Goal: Information Seeking & Learning: Learn about a topic

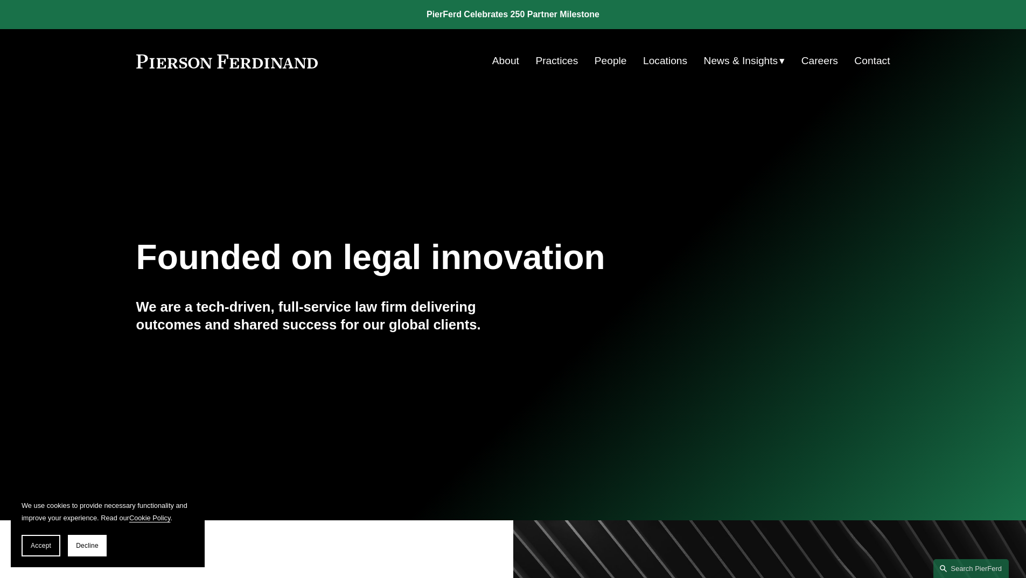
click at [613, 62] on link "People" at bounding box center [611, 61] width 32 height 20
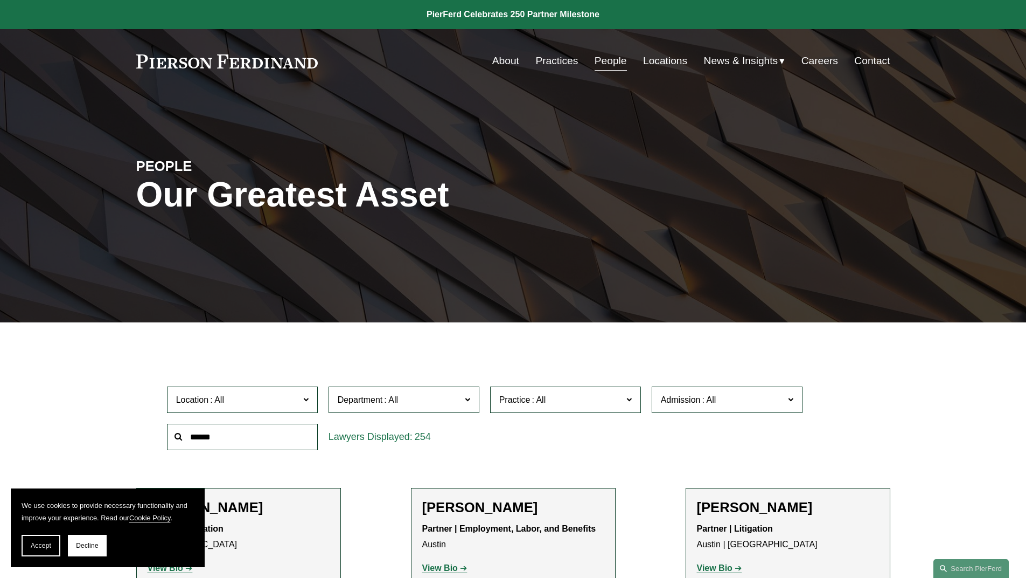
click at [191, 438] on input "text" at bounding box center [242, 436] width 151 height 26
type input "******"
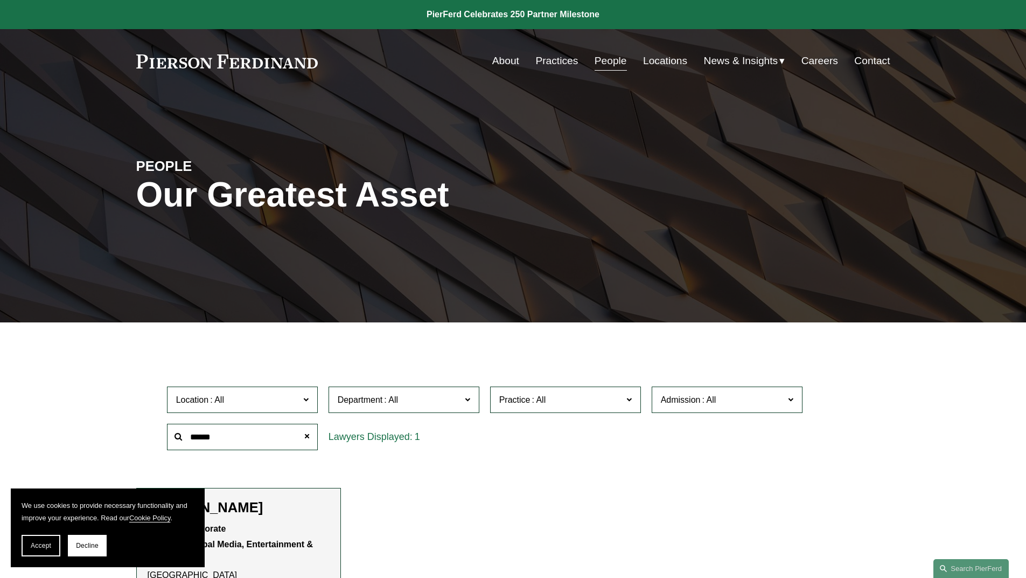
scroll to position [135, 0]
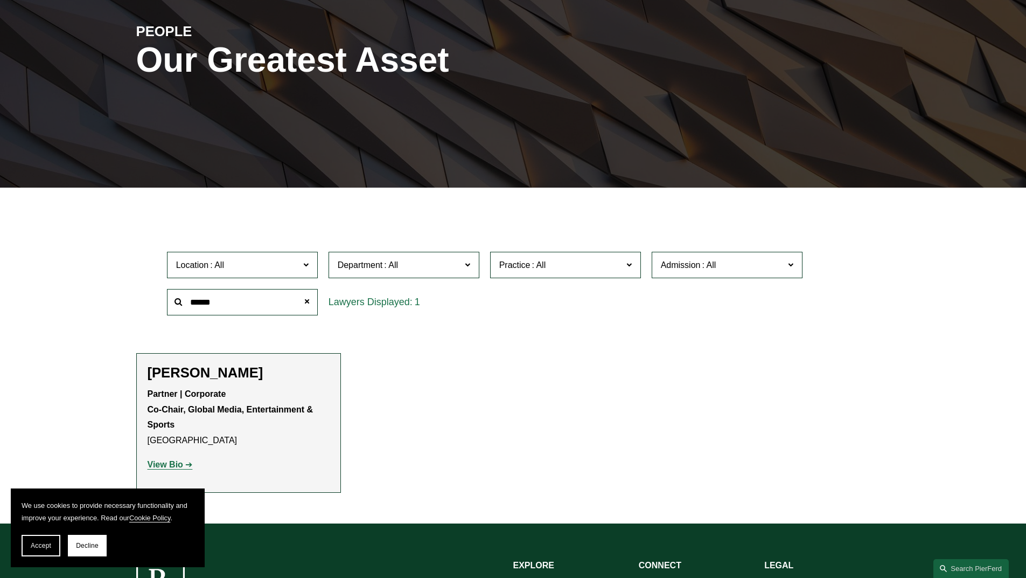
click at [171, 465] on strong "View Bio" at bounding box center [166, 464] width 36 height 9
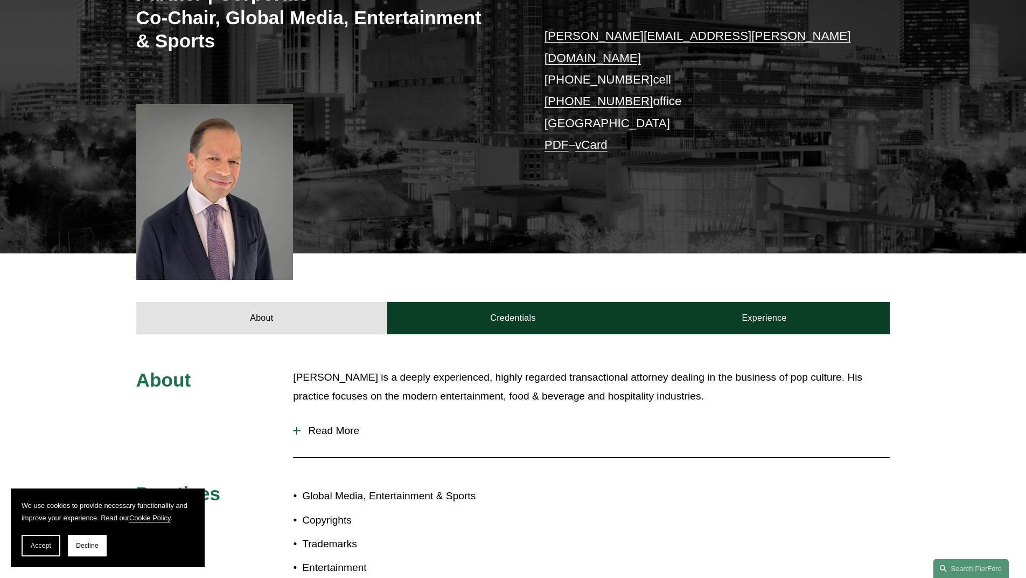
scroll to position [288, 0]
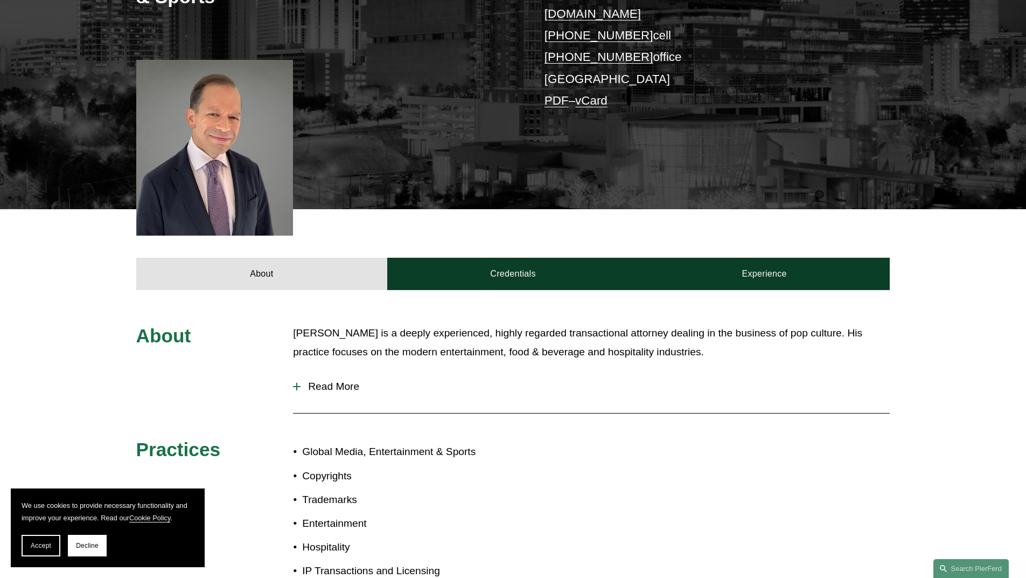
click at [353, 380] on span "Read More" at bounding box center [595, 386] width 589 height 12
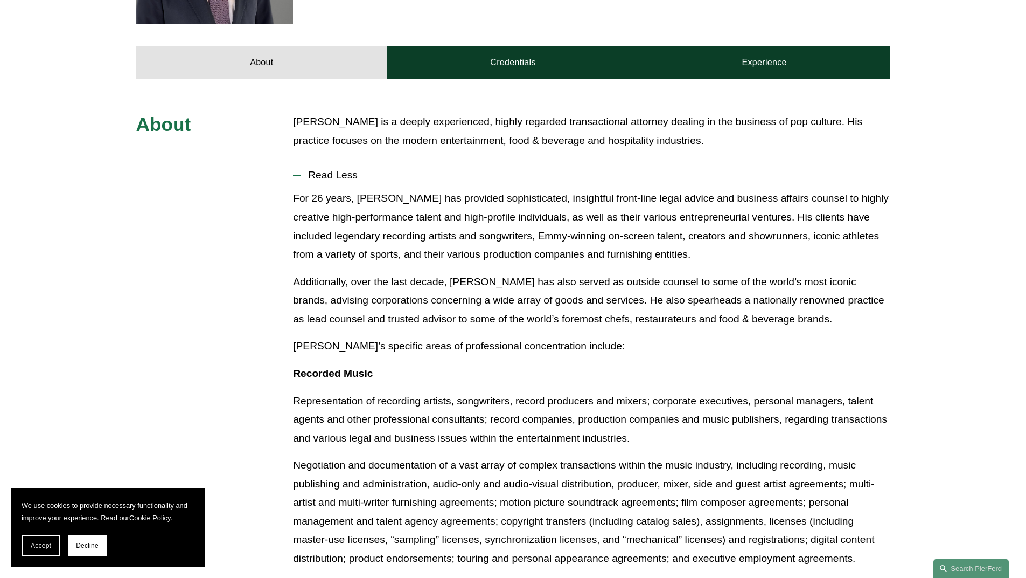
scroll to position [518, 0]
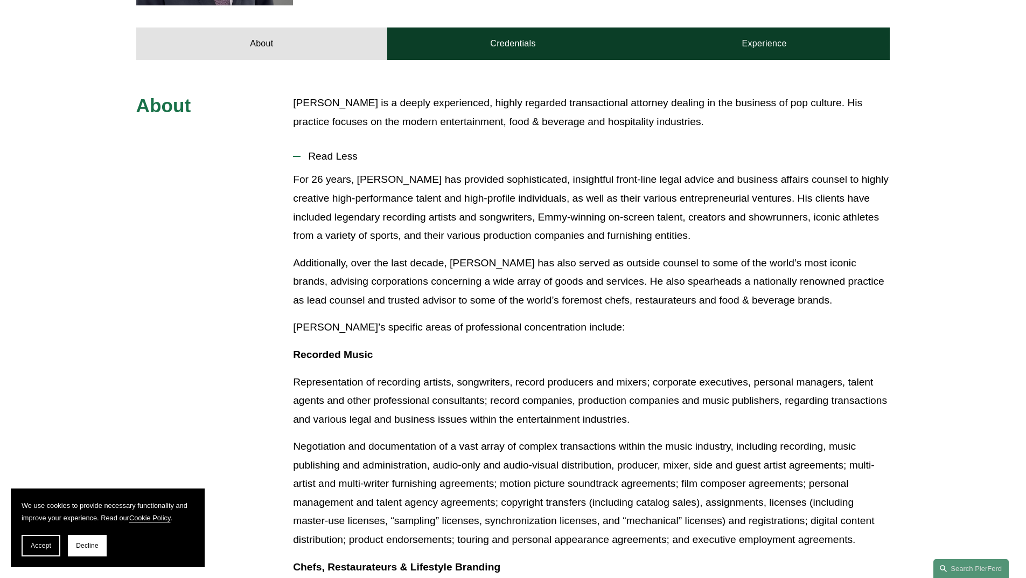
click at [82, 547] on span "Decline" at bounding box center [87, 545] width 23 height 8
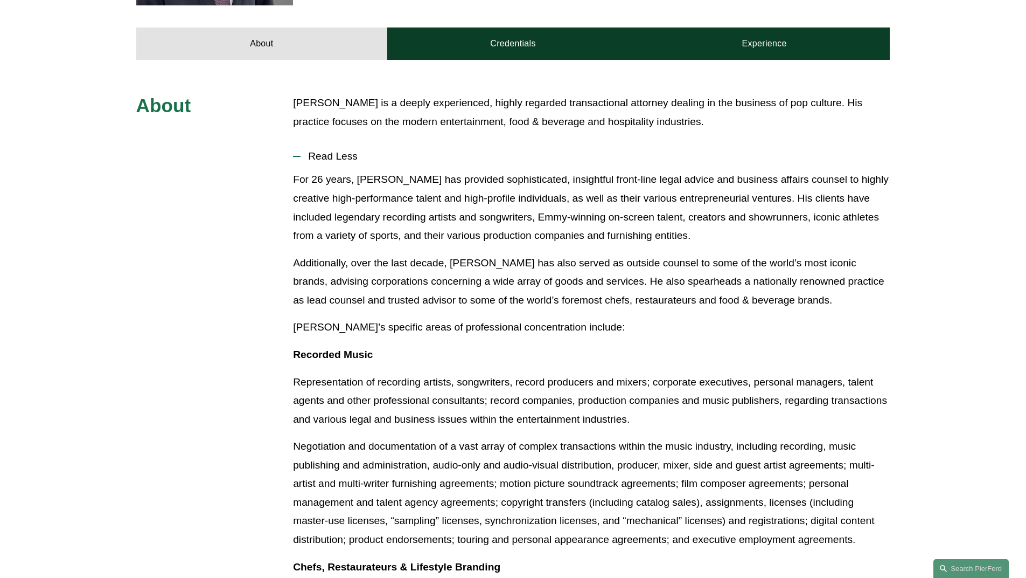
scroll to position [534, 0]
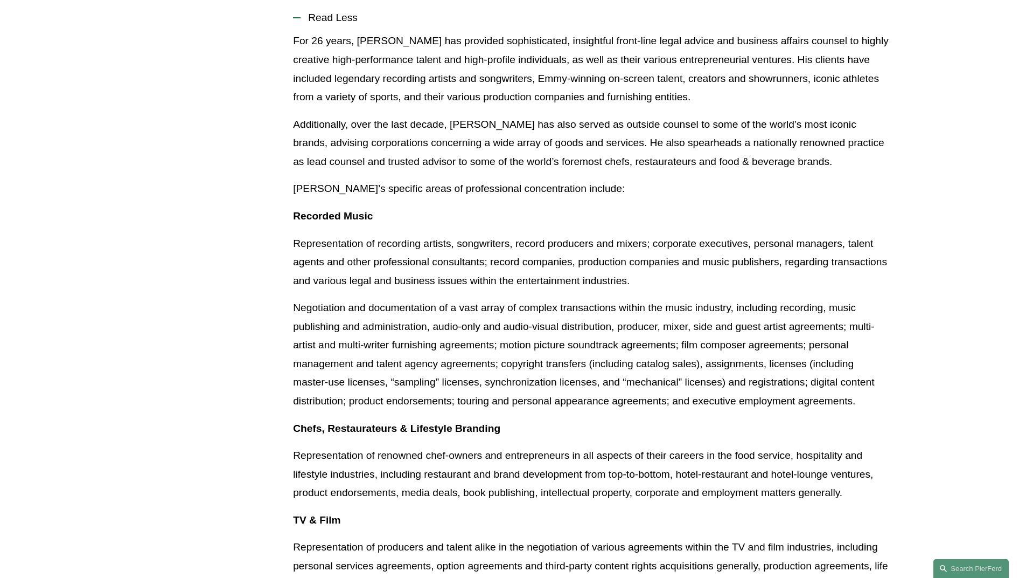
scroll to position [673, 0]
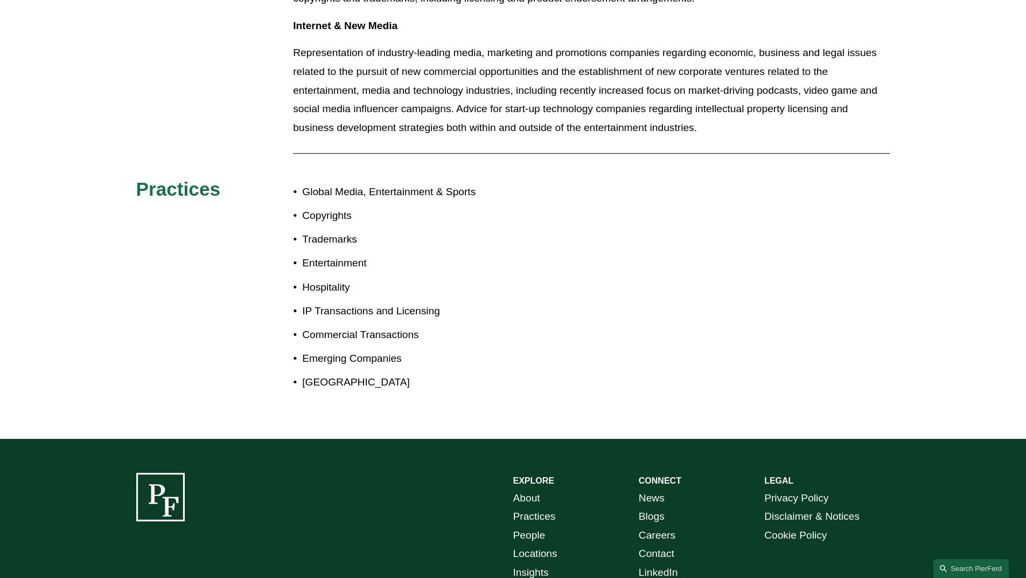
scroll to position [0, 0]
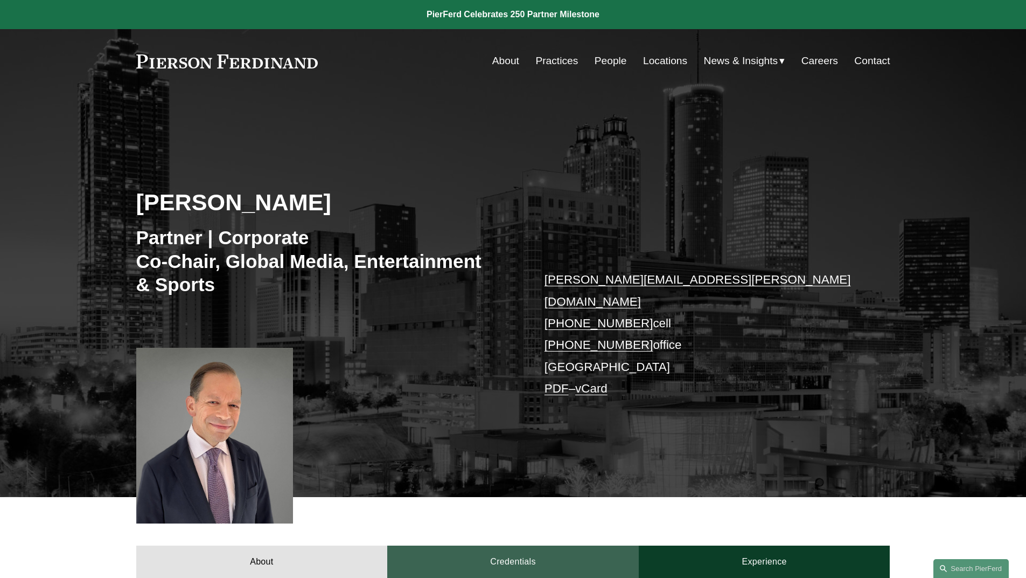
click at [520, 545] on link "Credentials" at bounding box center [513, 561] width 252 height 32
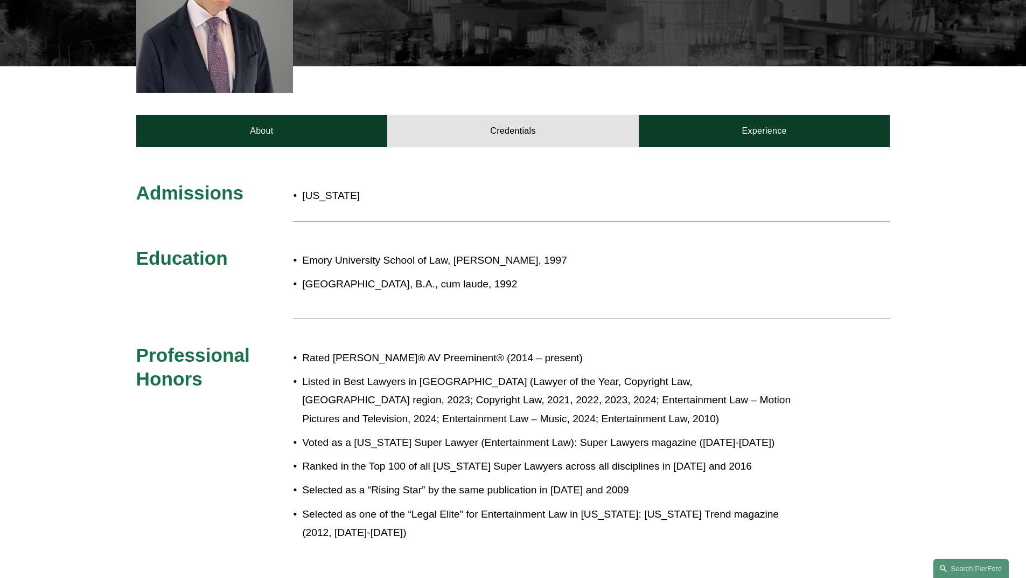
scroll to position [452, 0]
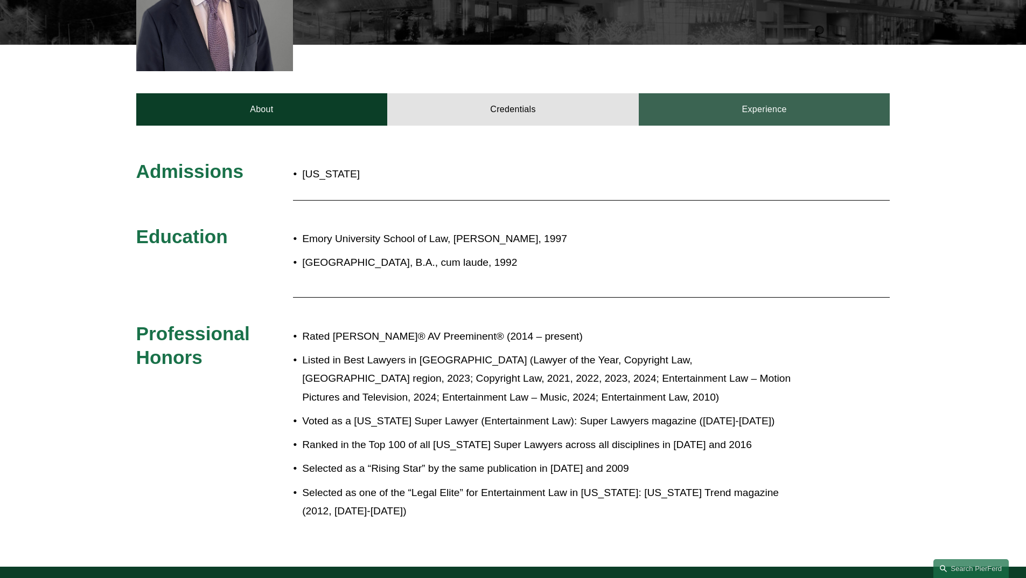
click at [728, 93] on link "Experience" at bounding box center [765, 109] width 252 height 32
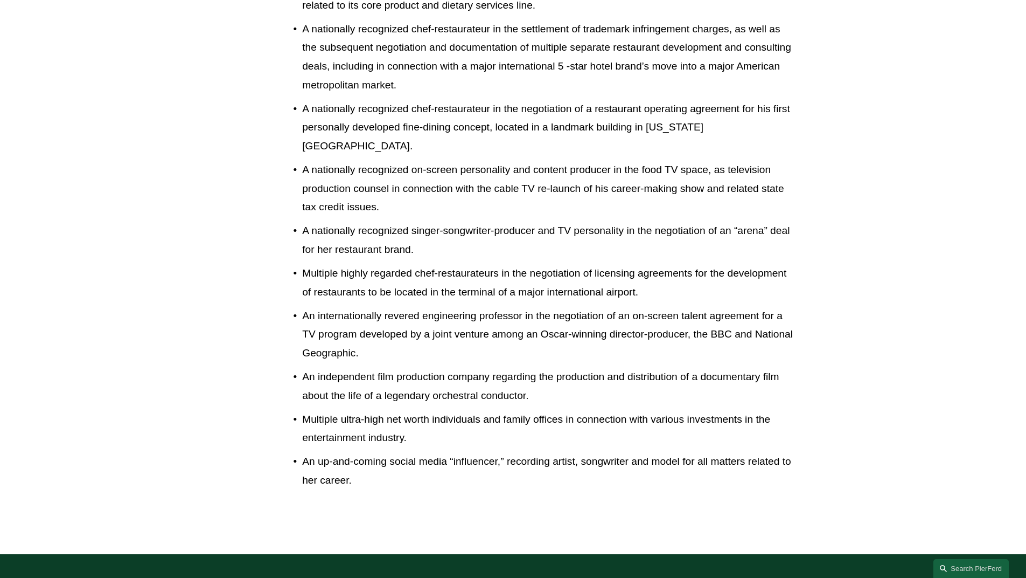
scroll to position [1530, 0]
